Goal: Transaction & Acquisition: Purchase product/service

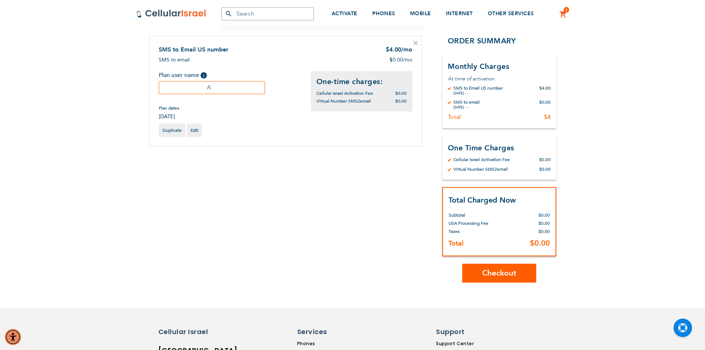
scroll to position [74, 0]
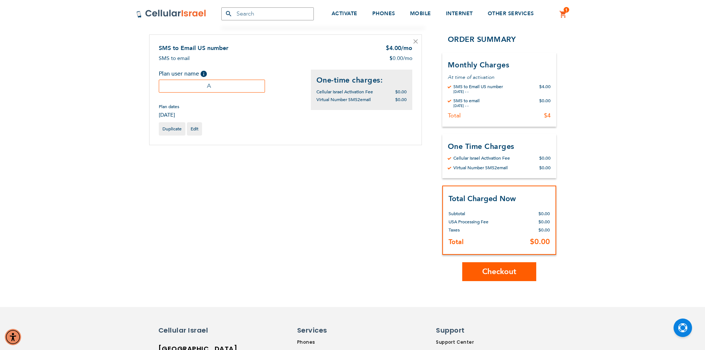
click at [478, 268] on button "Checkout" at bounding box center [499, 271] width 74 height 19
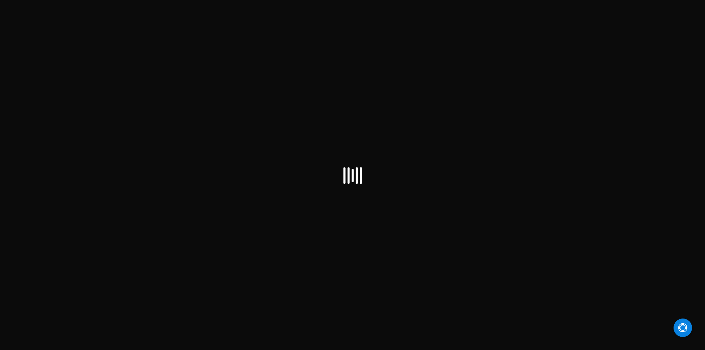
select select "US"
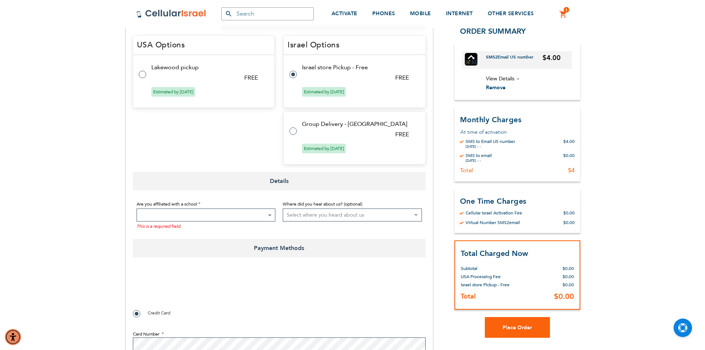
scroll to position [296, 0]
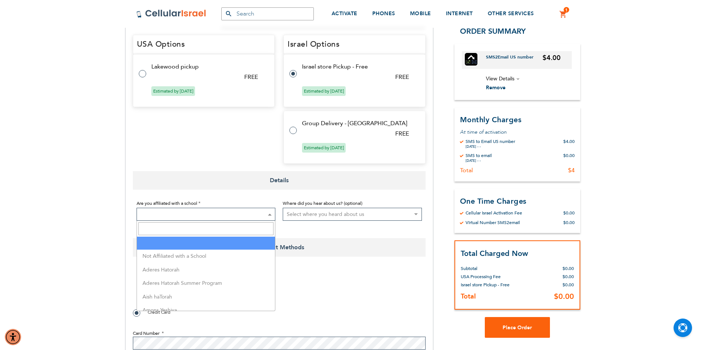
click at [210, 215] on span at bounding box center [206, 214] width 139 height 13
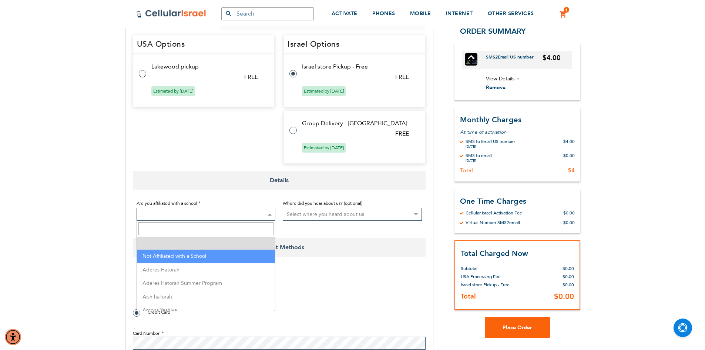
select select "199"
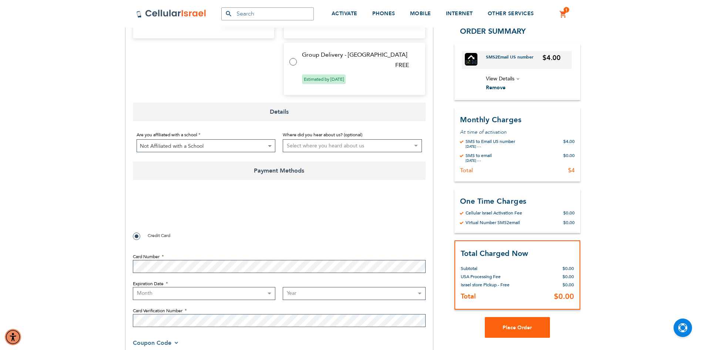
scroll to position [370, 0]
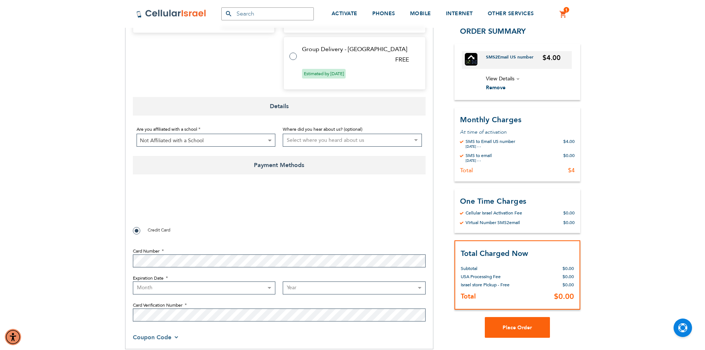
checkbox input "true"
click at [211, 286] on select "Month 01 - January 02 - February 03 - March 04 - April 05 - May 06 - June 07 - …" at bounding box center [204, 287] width 143 height 13
select select "11"
click at [133, 281] on select "Month 01 - January 02 - February 03 - March 04 - April 05 - May 06 - June 07 - …" at bounding box center [204, 287] width 143 height 13
click at [291, 285] on select "Year 2025 2026 2027 2028 2029 2030 2031 2032 2033 2034 2035 2036 2037 2038 2039…" at bounding box center [354, 287] width 143 height 13
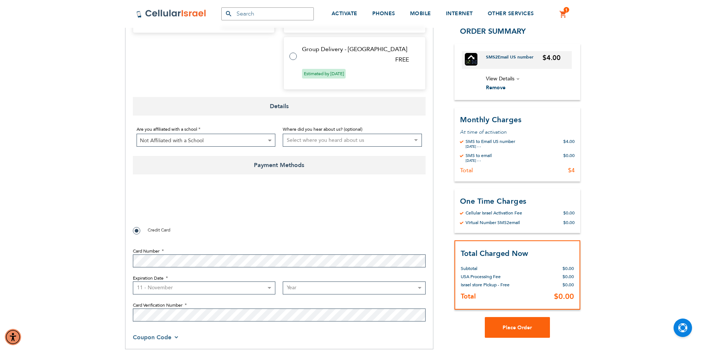
select select "2029"
click at [283, 281] on select "Year 2025 2026 2027 2028 2029 2030 2031 2032 2033 2034 2035 2036 2037 2038 2039…" at bounding box center [354, 287] width 143 height 13
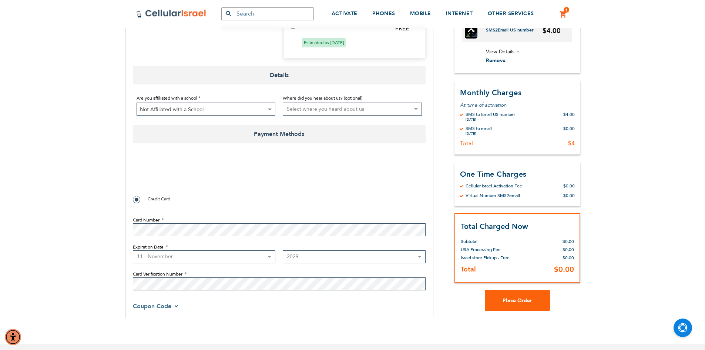
scroll to position [444, 0]
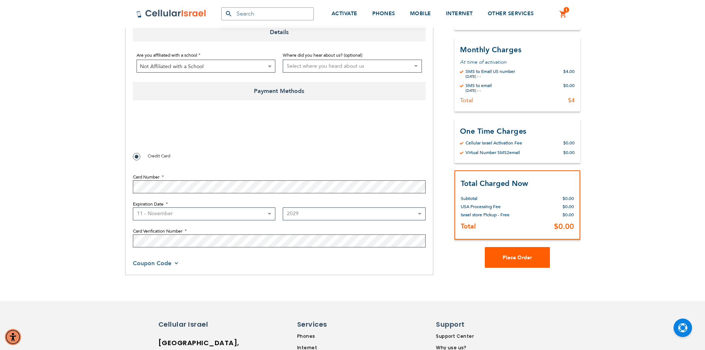
click at [511, 258] on span "Place Order" at bounding box center [517, 257] width 29 height 7
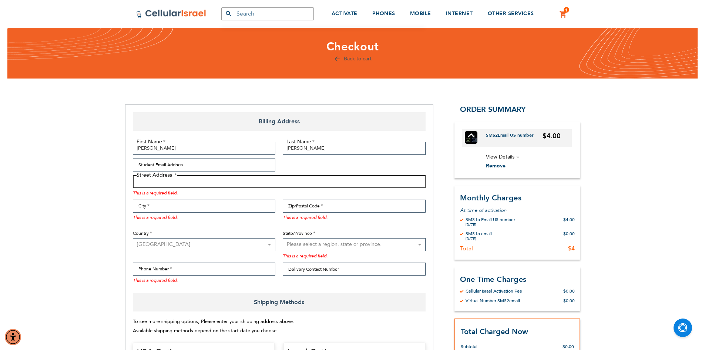
click at [264, 178] on input "Street Address: Line 1" at bounding box center [279, 181] width 293 height 13
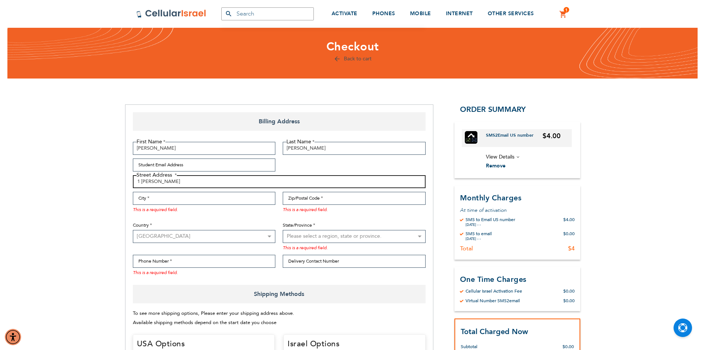
type input "1 BUTTERMAN"
click at [304, 200] on input "Zip/Postal Code" at bounding box center [354, 198] width 143 height 13
type input "10952"
click at [248, 200] on input "City" at bounding box center [204, 198] width 143 height 13
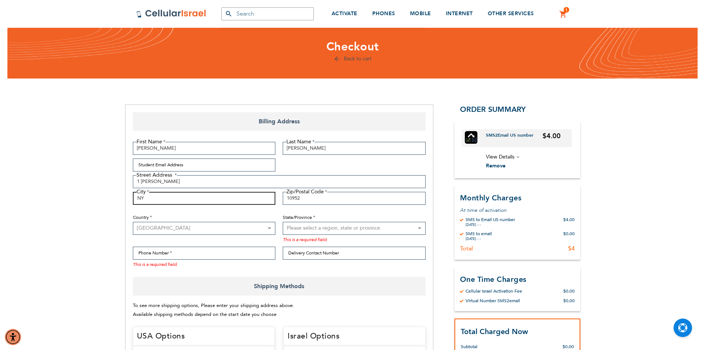
type input "NY"
click at [338, 228] on select "Please select a region, state or province. Alabama Alaska American Samoa Arizon…" at bounding box center [354, 228] width 143 height 13
select select "43"
click at [283, 222] on select "Please select a region, state or province. Alabama Alaska American Samoa Arizon…" at bounding box center [354, 228] width 143 height 13
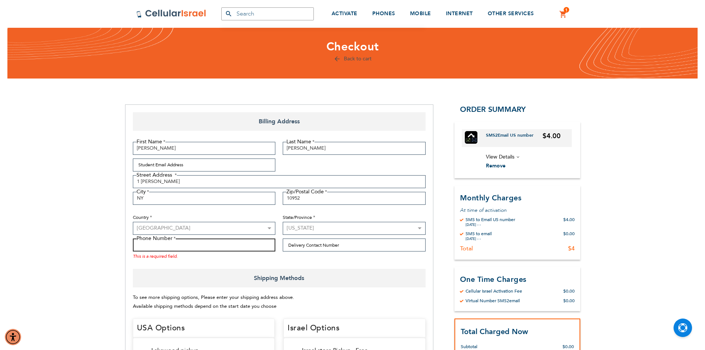
click at [220, 245] on input "Phone Number" at bounding box center [204, 244] width 143 height 13
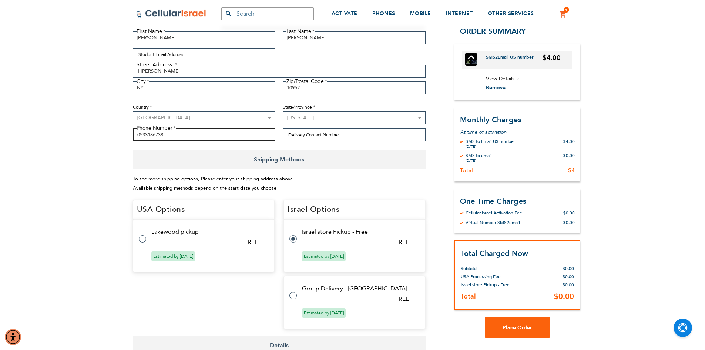
scroll to position [132, 0]
type input "0533186738"
click at [529, 330] on span "Place Order" at bounding box center [517, 327] width 29 height 7
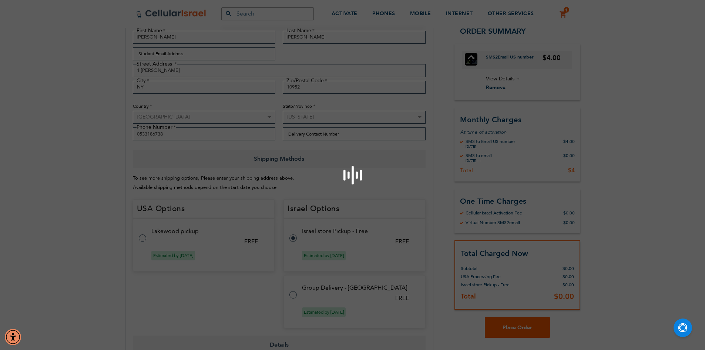
scroll to position [435, 0]
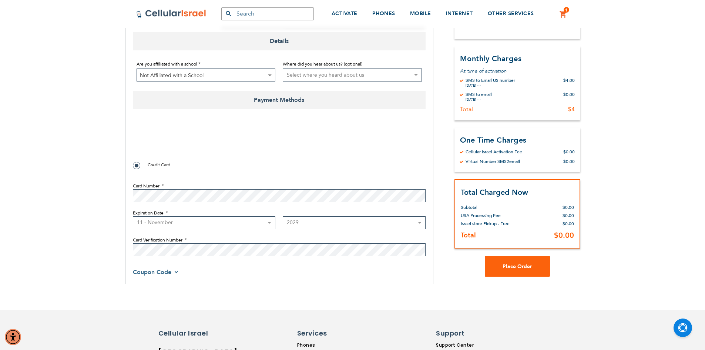
click at [108, 250] on div "SEMINARY YESHIVA TOURIST OLIM COUPLES Support (718) 289-0195 / 072-224-3300 Hel…" at bounding box center [352, 100] width 705 height 1071
click at [509, 261] on button "Place Order" at bounding box center [517, 266] width 65 height 21
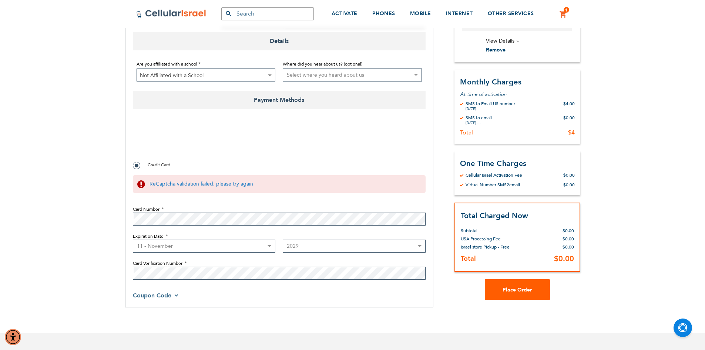
click at [512, 294] on button "Place Order" at bounding box center [517, 289] width 65 height 21
click at [187, 247] on select "Month 01 - January 02 - February 03 - March 04 - April 05 - May 06 - June 07 - …" at bounding box center [204, 245] width 143 height 13
select select "12"
click at [133, 239] on select "Month 01 - January 02 - February 03 - March 04 - April 05 - May 06 - June 07 - …" at bounding box center [204, 245] width 143 height 13
click at [516, 295] on button "Place Order" at bounding box center [517, 289] width 65 height 21
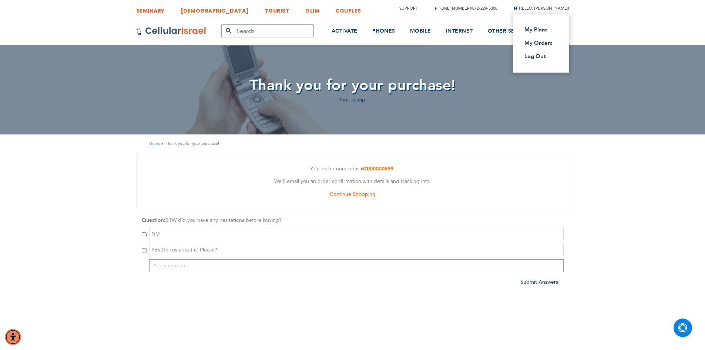
click at [532, 8] on span "Hello, [PERSON_NAME]!" at bounding box center [541, 9] width 56 height 6
click at [525, 30] on link "My Plans" at bounding box center [539, 29] width 29 height 7
click at [168, 29] on img at bounding box center [171, 31] width 70 height 9
